Goal: Navigation & Orientation: Find specific page/section

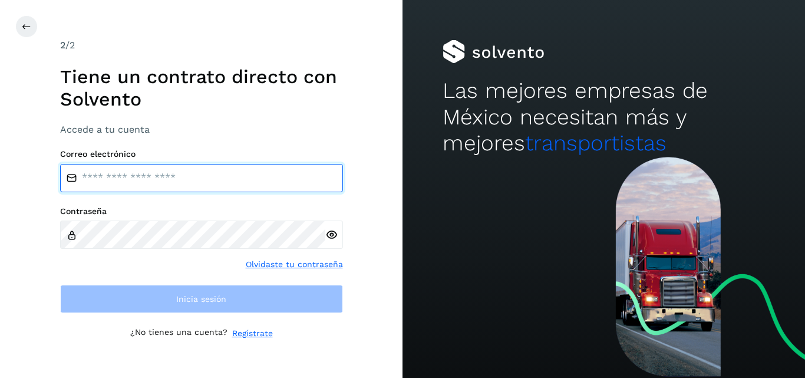
type input "**********"
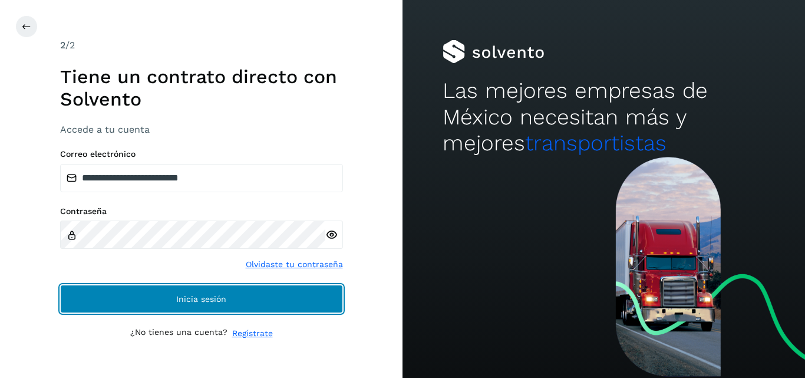
click at [89, 302] on button "Inicia sesión" at bounding box center [201, 299] width 283 height 28
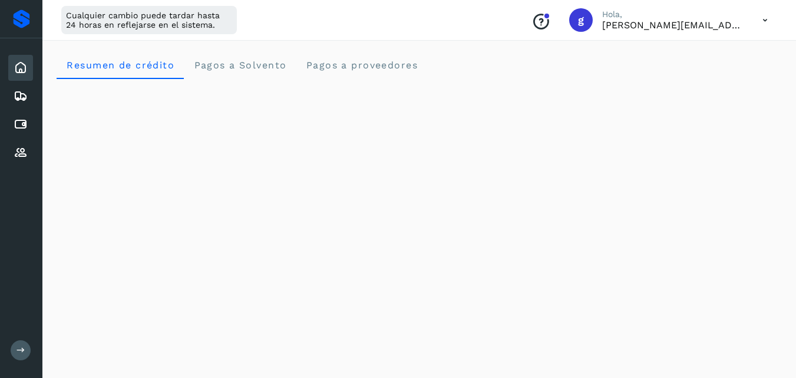
click at [764, 18] on icon at bounding box center [765, 20] width 24 height 24
click at [764, 18] on div "Documentación Cerrar sesión" at bounding box center [765, 20] width 24 height 24
click at [764, 18] on div at bounding box center [398, 189] width 796 height 378
click at [764, 18] on icon at bounding box center [765, 20] width 24 height 24
click at [698, 52] on div "Documentación" at bounding box center [706, 53] width 140 height 22
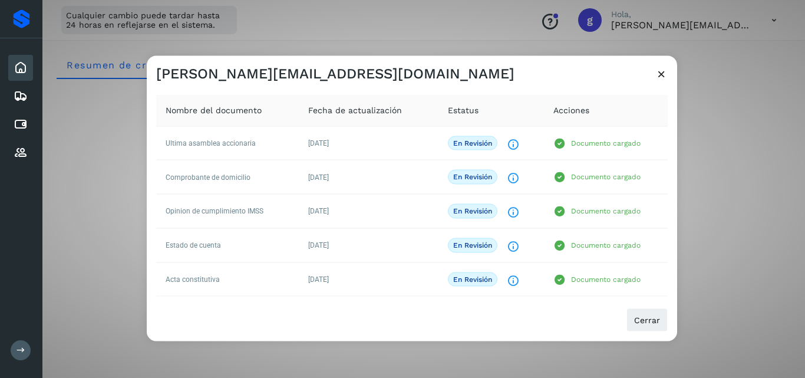
click at [663, 72] on icon at bounding box center [661, 73] width 12 height 12
